Goal: Transaction & Acquisition: Purchase product/service

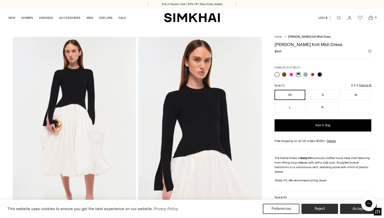
click at [299, 75] on link at bounding box center [298, 74] width 5 height 5
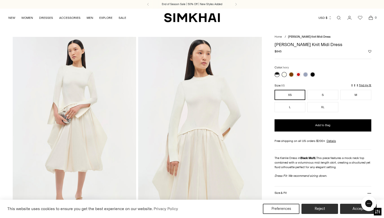
click at [285, 75] on link at bounding box center [284, 74] width 5 height 5
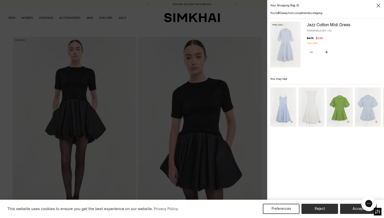
click at [195, 141] on div at bounding box center [192, 109] width 384 height 218
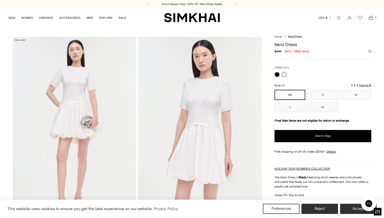
click at [283, 74] on link at bounding box center [284, 74] width 5 height 5
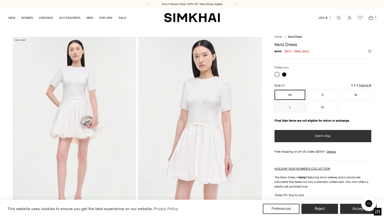
click at [289, 135] on button "Add to Bag" at bounding box center [323, 136] width 97 height 12
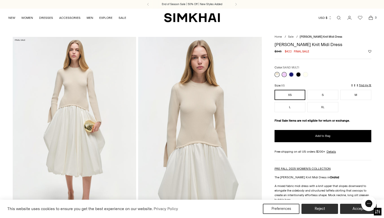
click at [276, 75] on link at bounding box center [277, 74] width 5 height 5
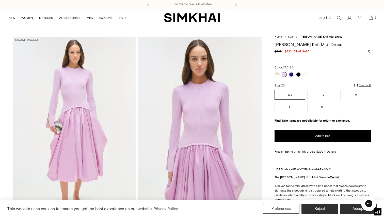
click at [373, 19] on icon "Open cart modal" at bounding box center [371, 18] width 4 height 3
